Goal: Transaction & Acquisition: Purchase product/service

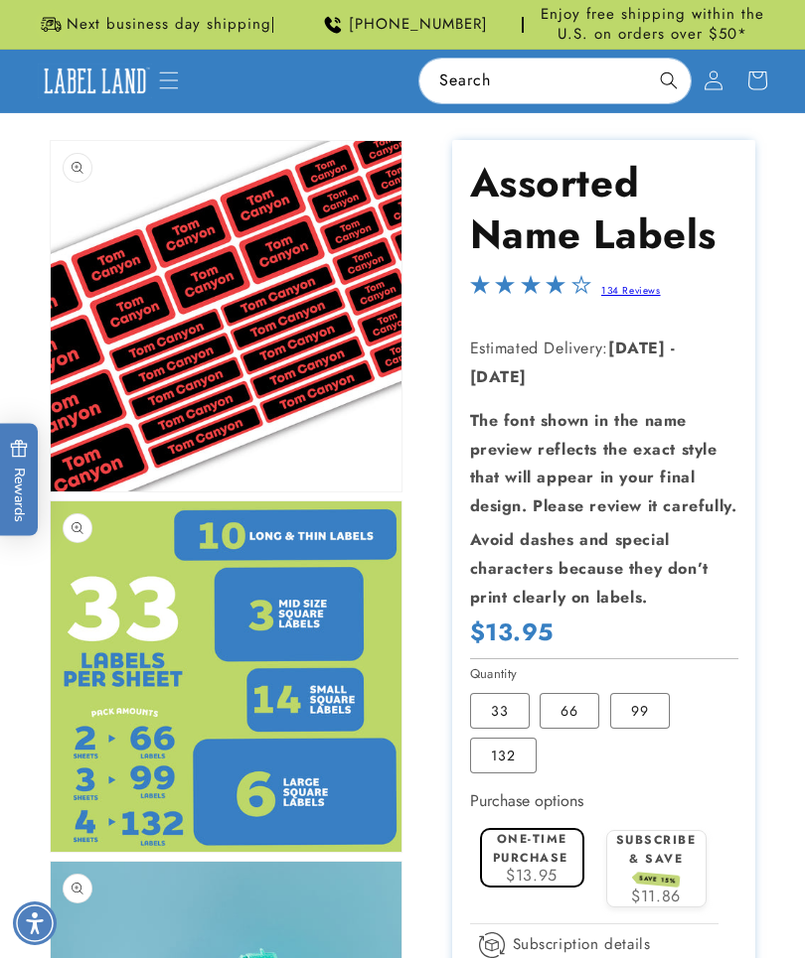
click at [142, 75] on img at bounding box center [95, 82] width 114 height 36
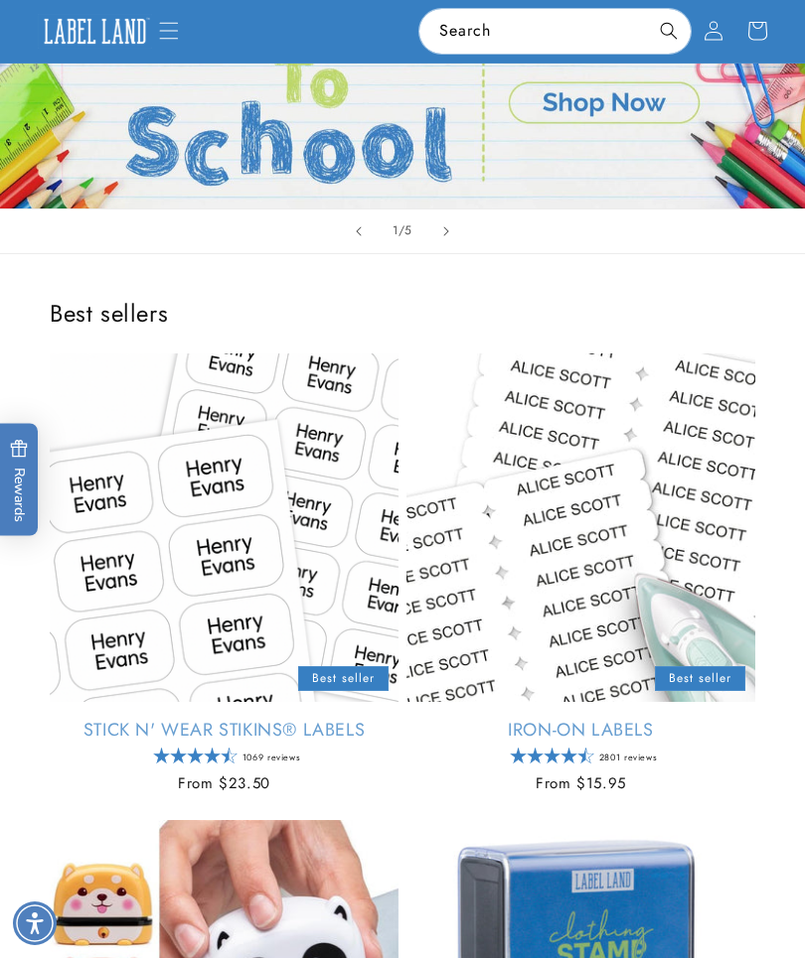
scroll to position [174, 0]
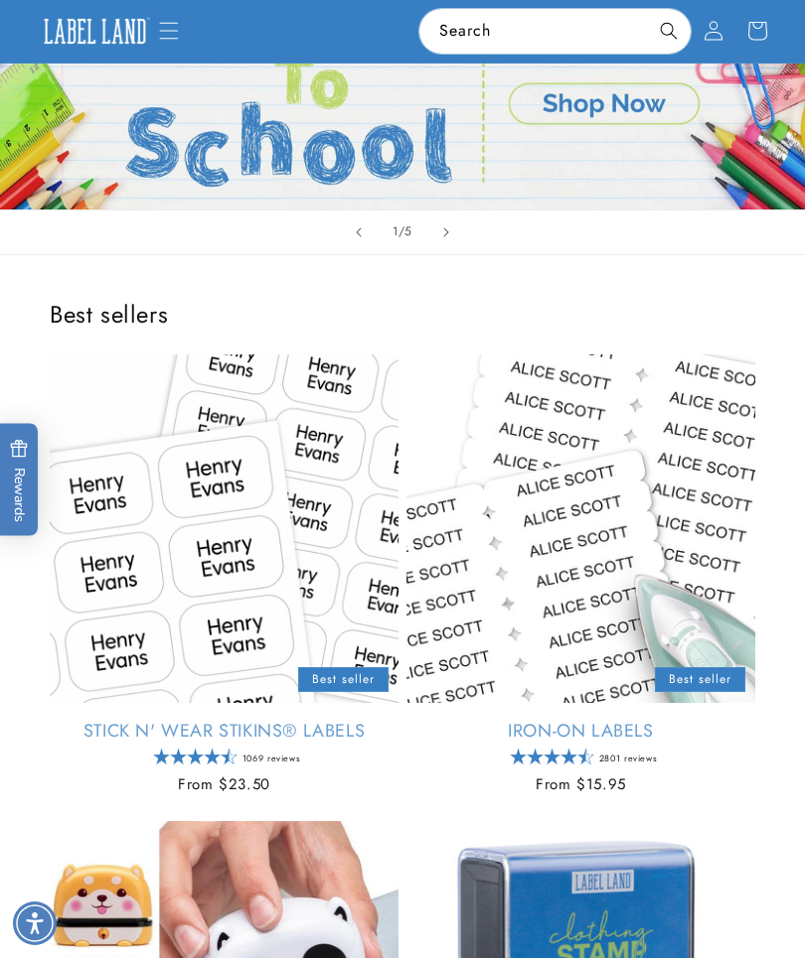
click at [320, 720] on link "Stick N' Wear Stikins® Labels" at bounding box center [224, 731] width 349 height 23
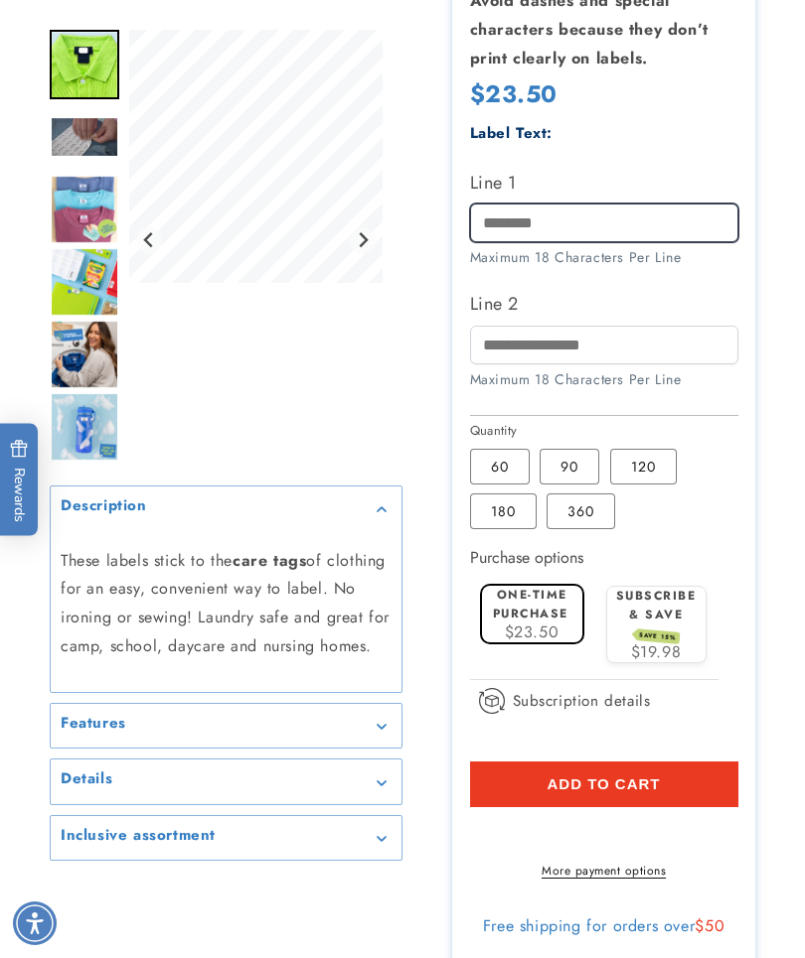
click at [676, 229] on input "Line 1" at bounding box center [604, 223] width 268 height 39
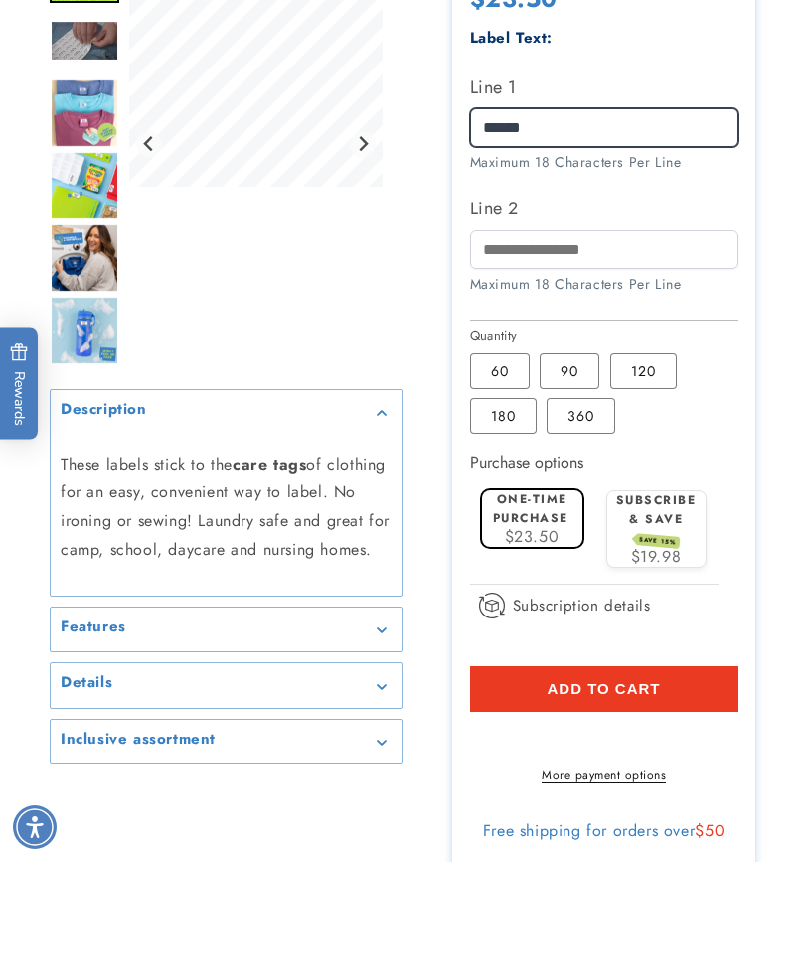
type input "******"
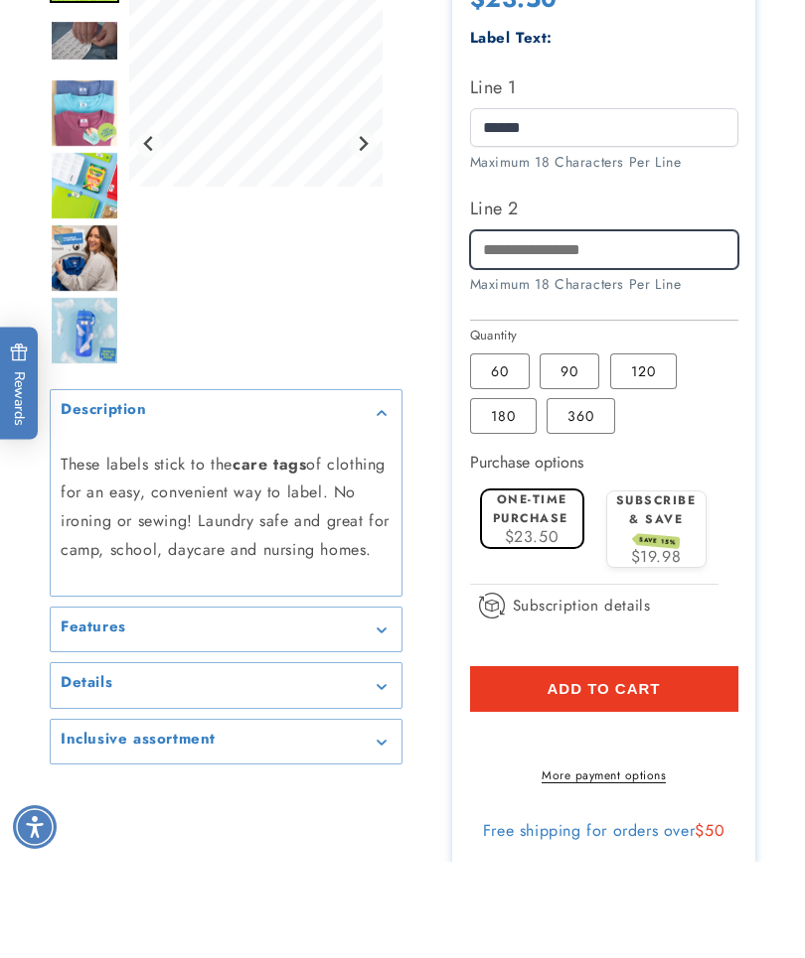
click at [660, 327] on input "Line 2" at bounding box center [604, 346] width 268 height 39
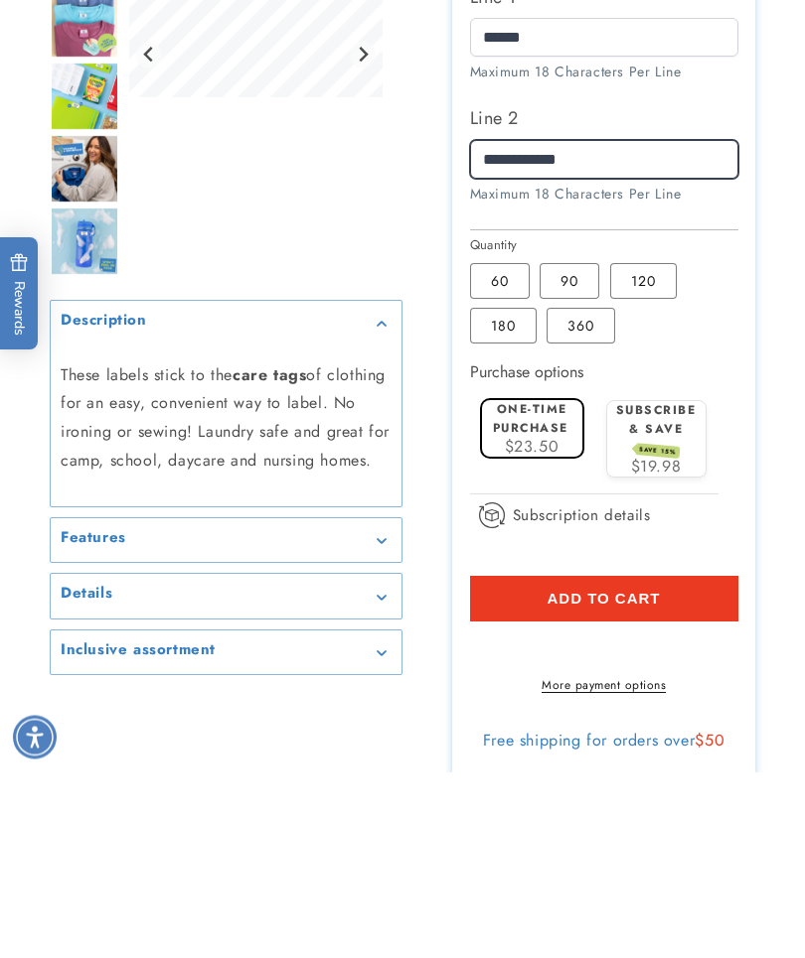
type input "**********"
click at [555, 450] on label "90 Variant sold out or unavailable" at bounding box center [569, 468] width 60 height 36
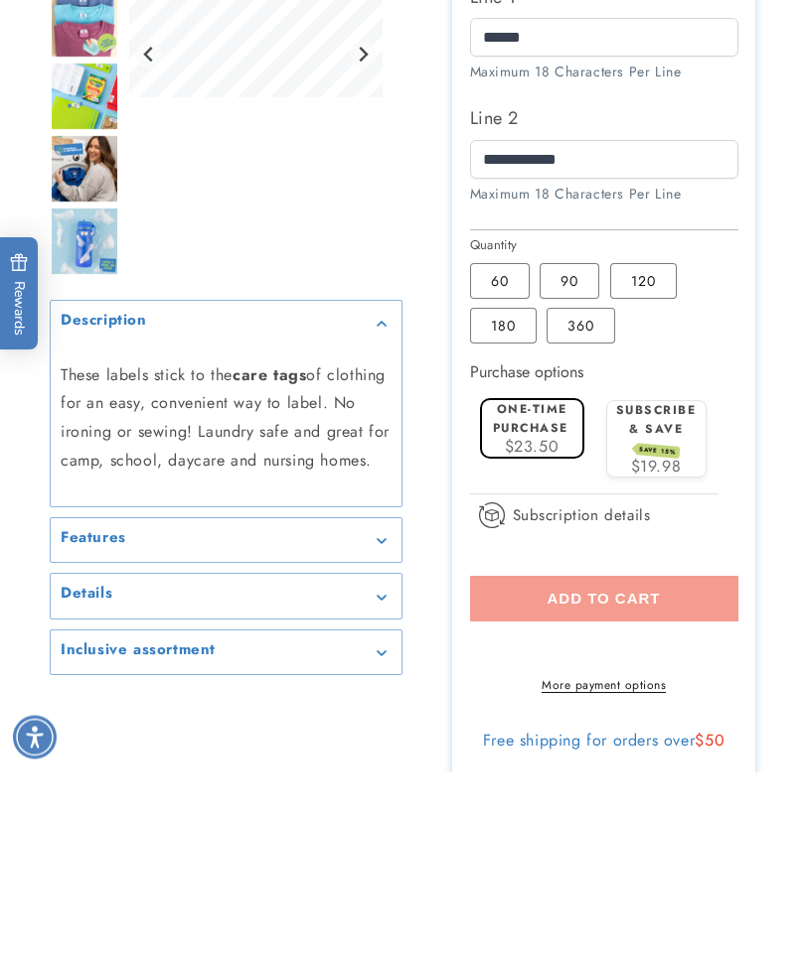
scroll to position [867, 0]
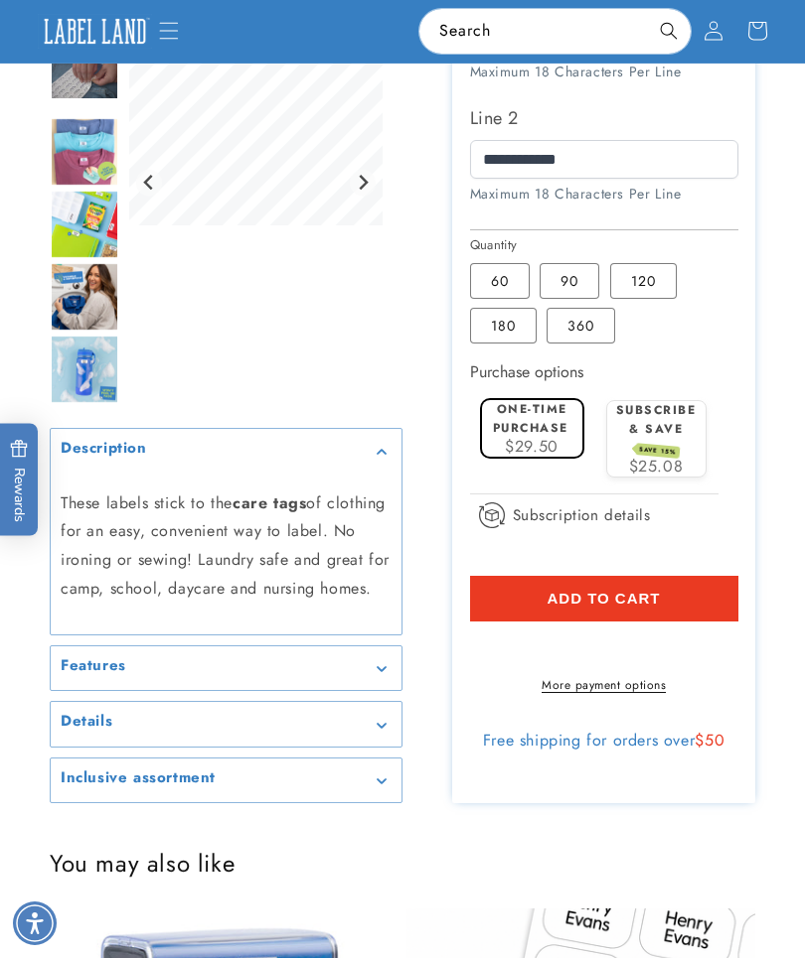
click at [628, 290] on label "120 Variant sold out or unavailable" at bounding box center [643, 281] width 67 height 36
click at [565, 299] on label "90 Variant sold out or unavailable" at bounding box center [569, 281] width 60 height 36
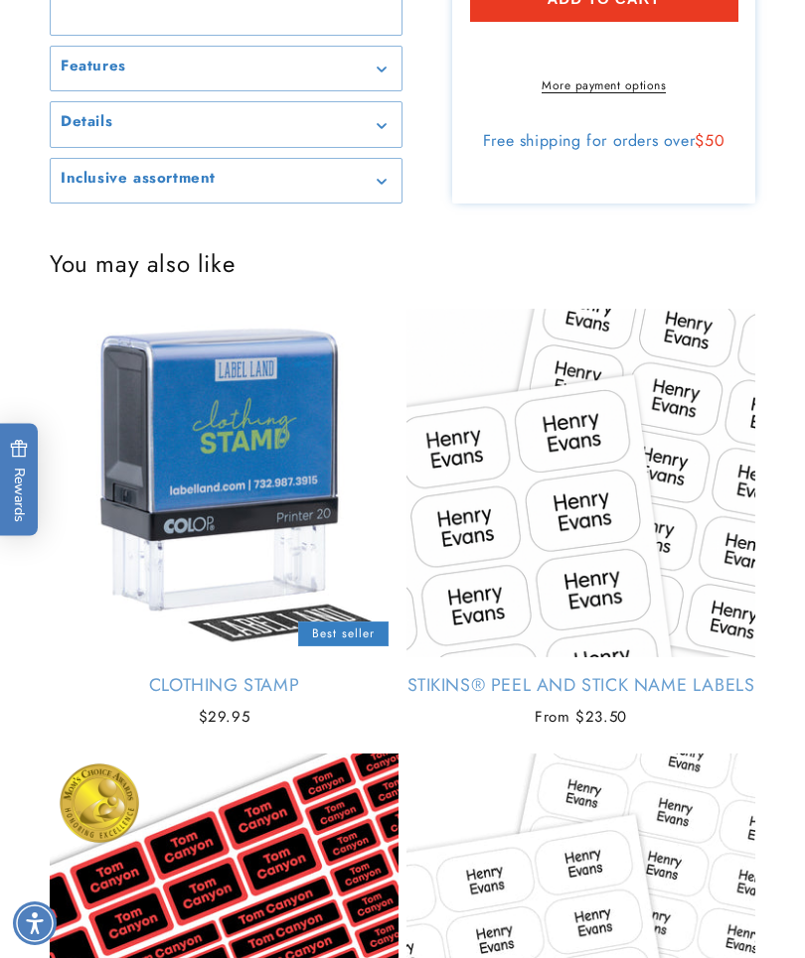
scroll to position [1542, 0]
